Goal: Complete application form: Complete application form

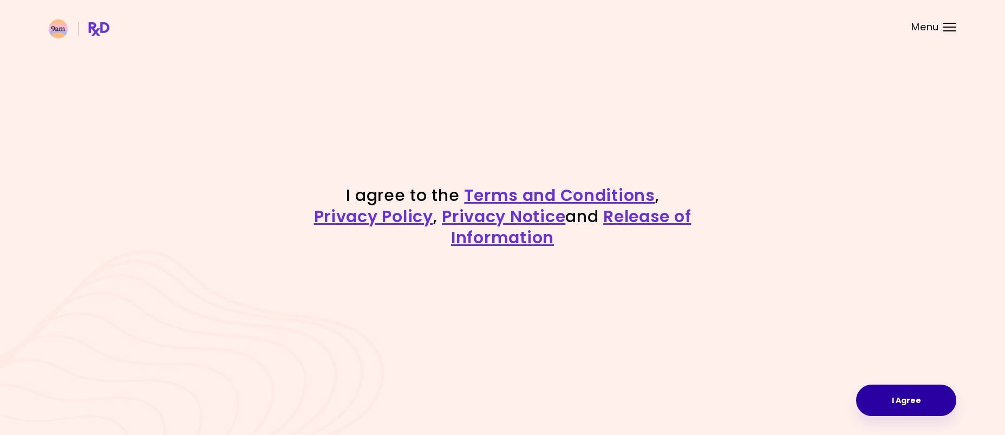
click at [865, 390] on button "I Agree" at bounding box center [906, 399] width 100 height 31
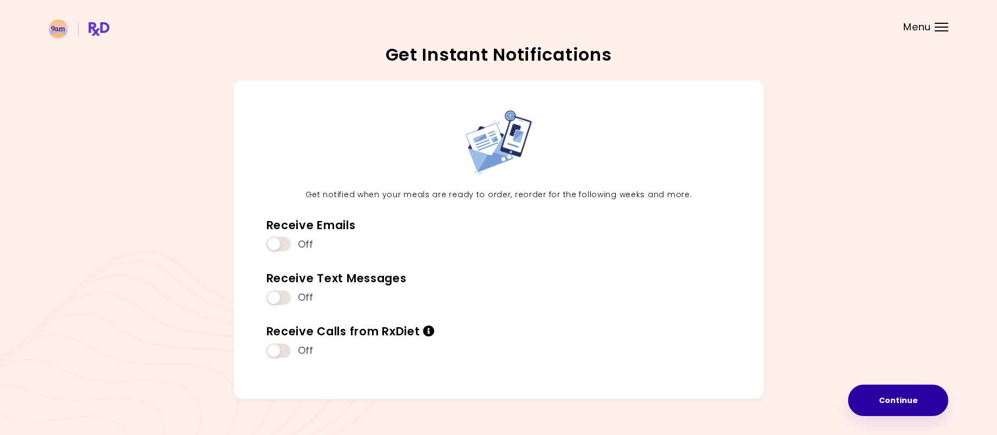
click at [873, 397] on button "Continue" at bounding box center [898, 399] width 100 height 31
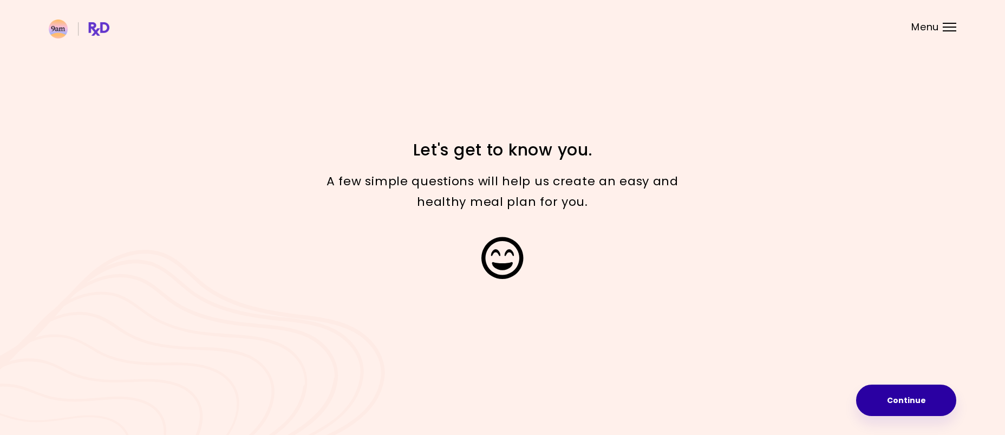
click at [868, 401] on button "Continue" at bounding box center [906, 399] width 100 height 31
